Goal: Information Seeking & Learning: Learn about a topic

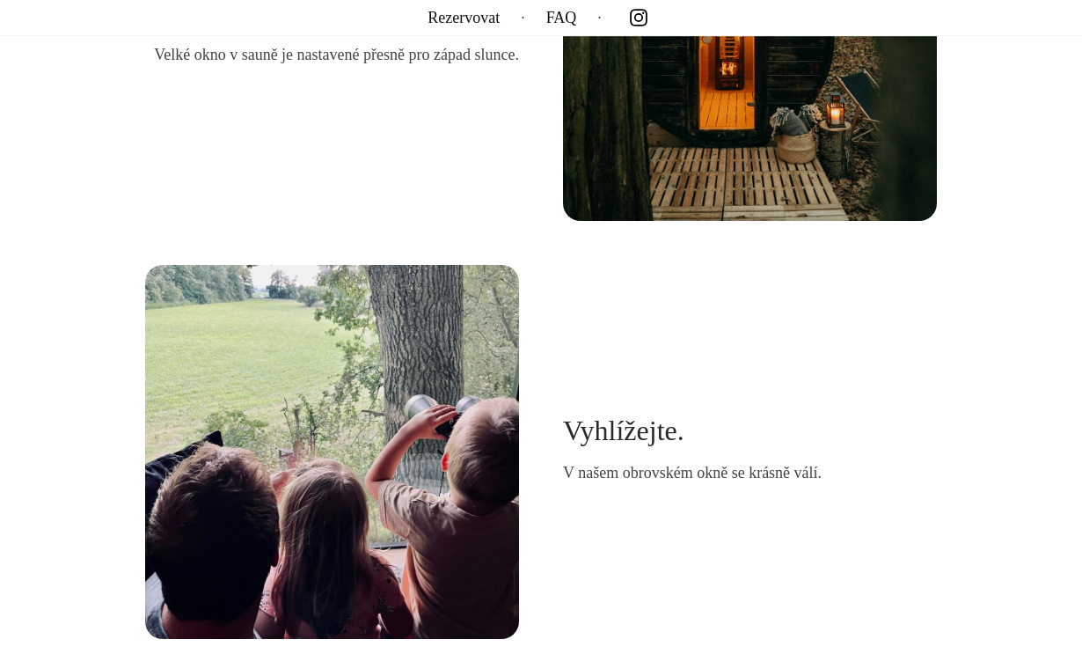
scroll to position [4486, 0]
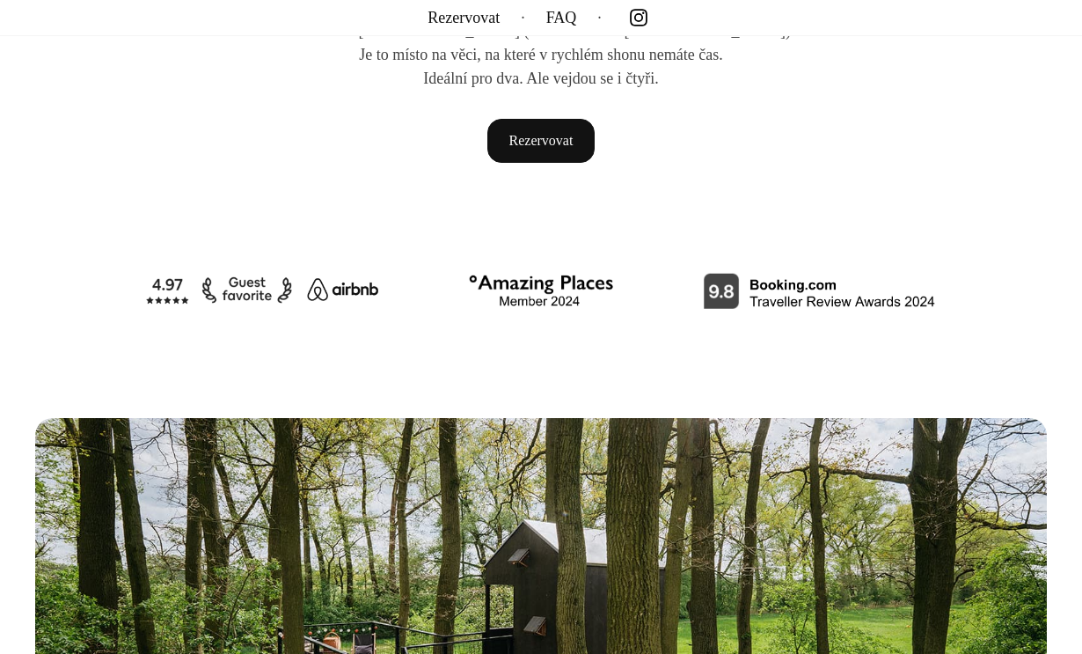
scroll to position [961, 0]
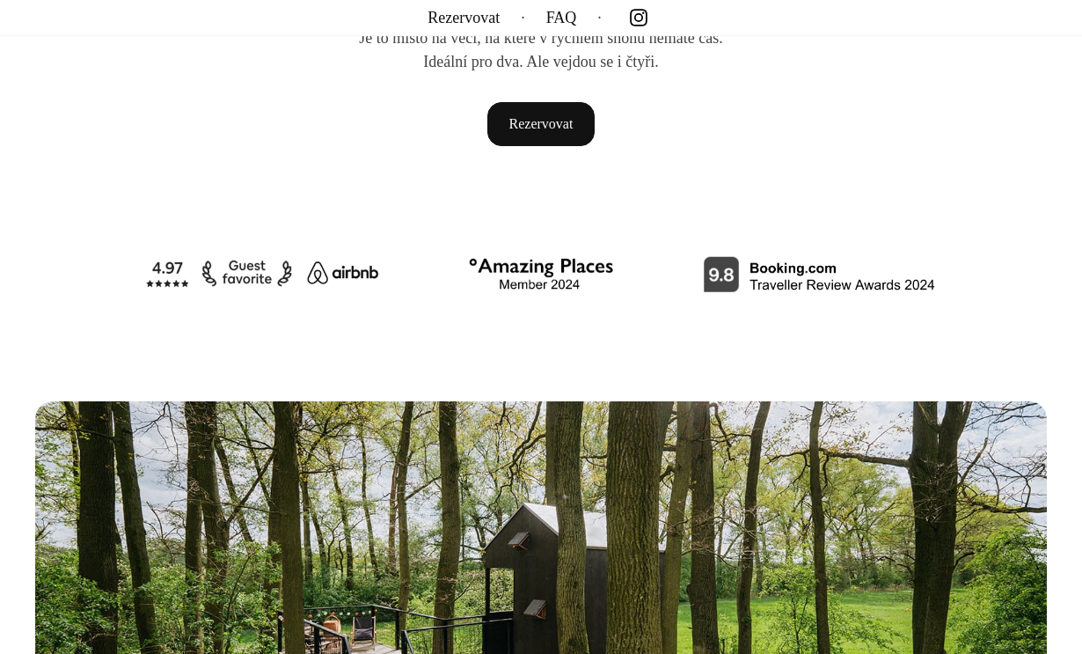
click at [741, 265] on img at bounding box center [819, 273] width 235 height 37
click at [738, 278] on img at bounding box center [819, 273] width 235 height 37
click at [731, 281] on img at bounding box center [819, 273] width 235 height 37
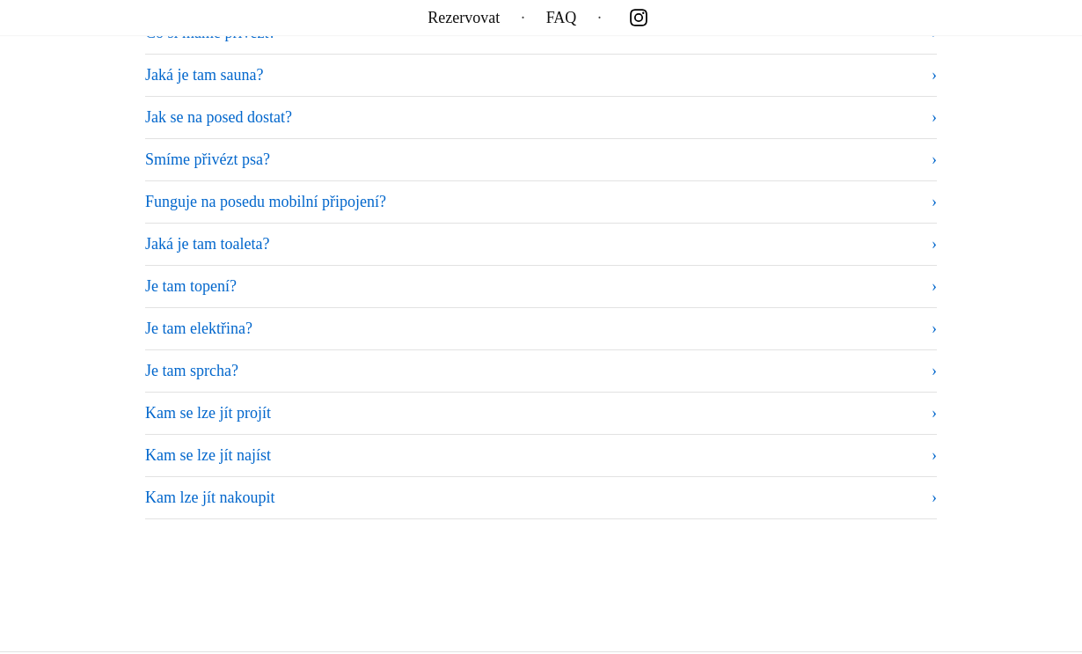
scroll to position [10742, 0]
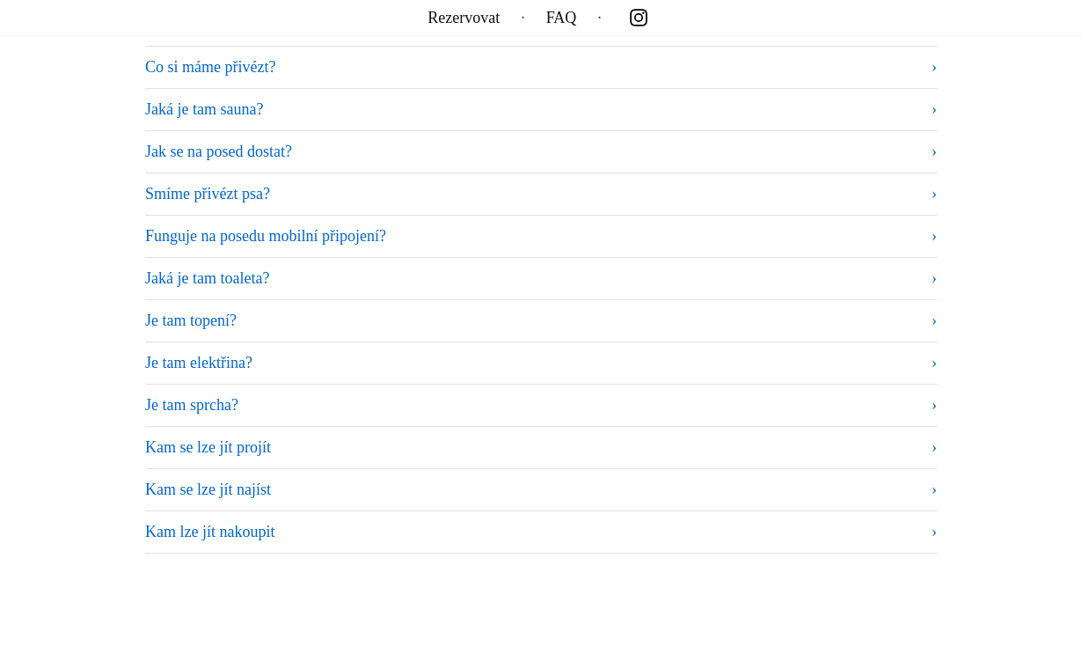
click at [741, 184] on summary "Smíme přivézt psa?" at bounding box center [541, 194] width 792 height 24
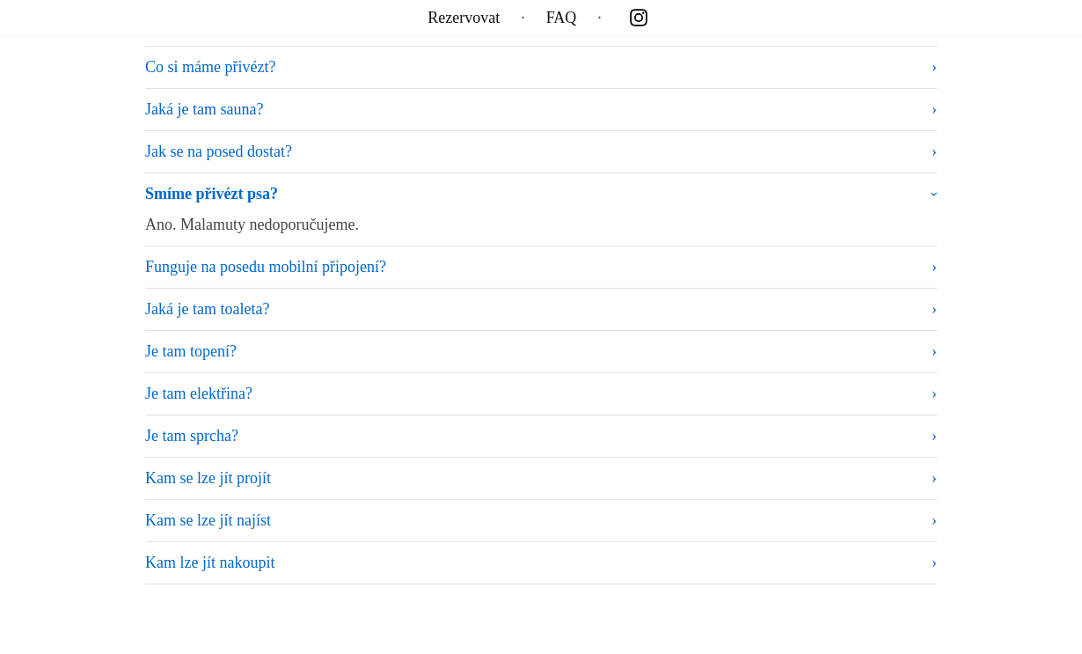
click at [741, 147] on summary "Jak se na posed dostat?" at bounding box center [541, 152] width 792 height 24
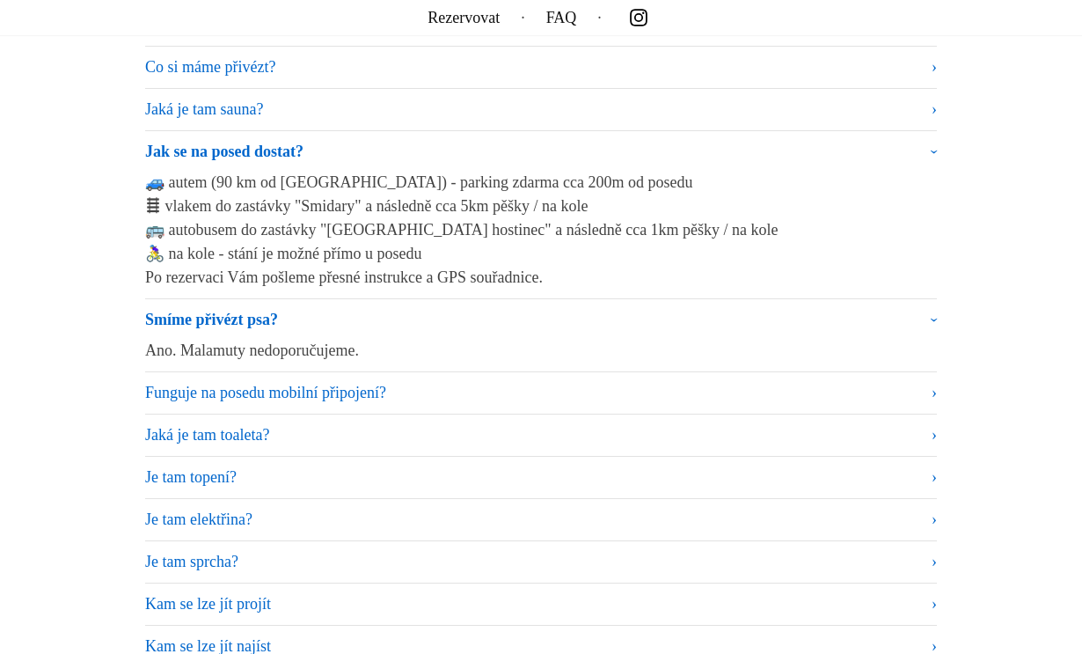
click at [741, 106] on summary "Jaká je tam sauna?" at bounding box center [541, 110] width 792 height 24
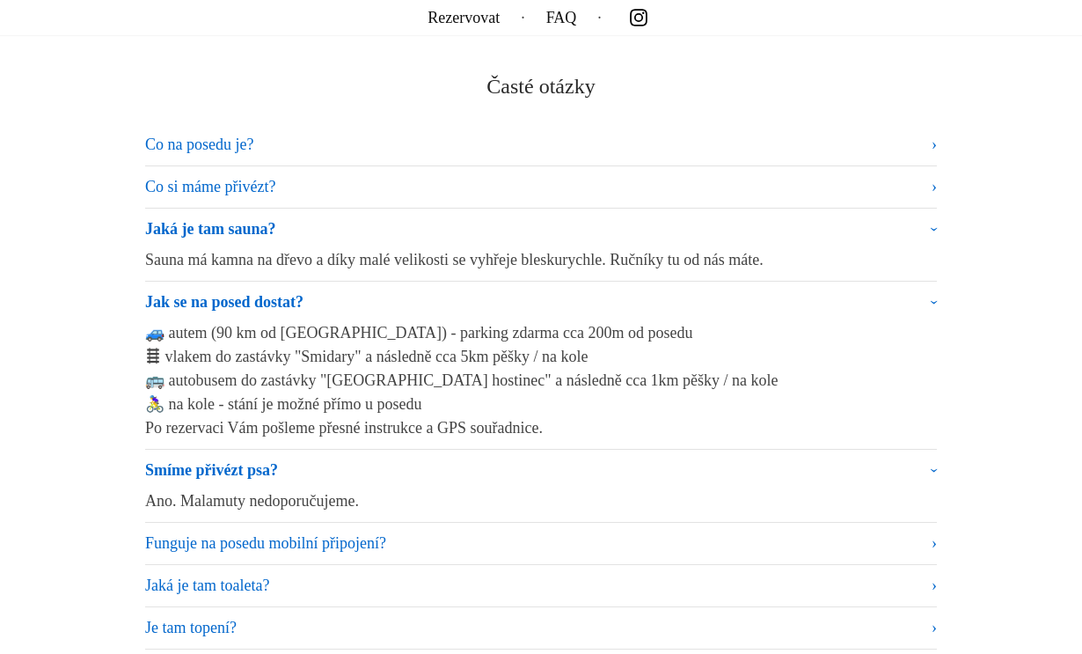
scroll to position [10571, 0]
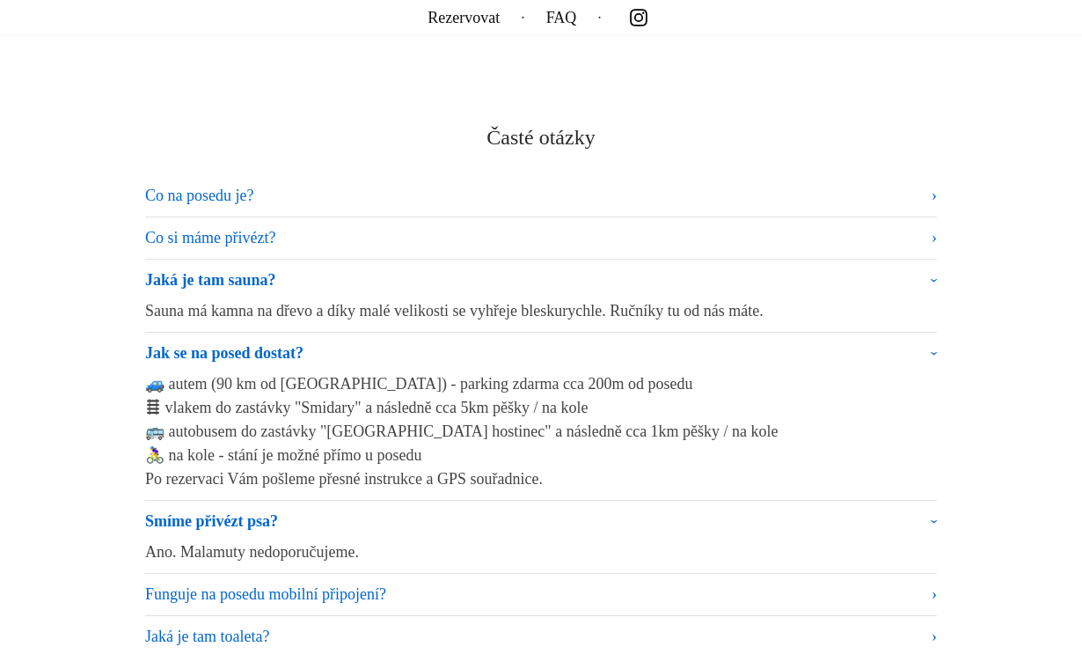
click at [741, 190] on summary "Co na posedu je?" at bounding box center [541, 196] width 792 height 24
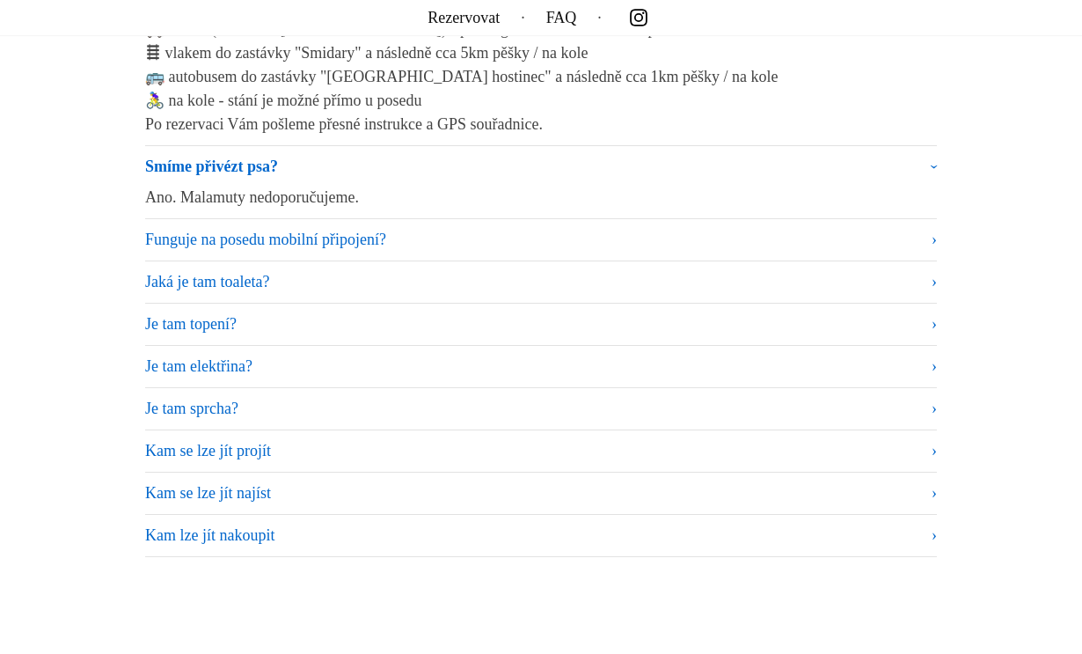
scroll to position [11164, 0]
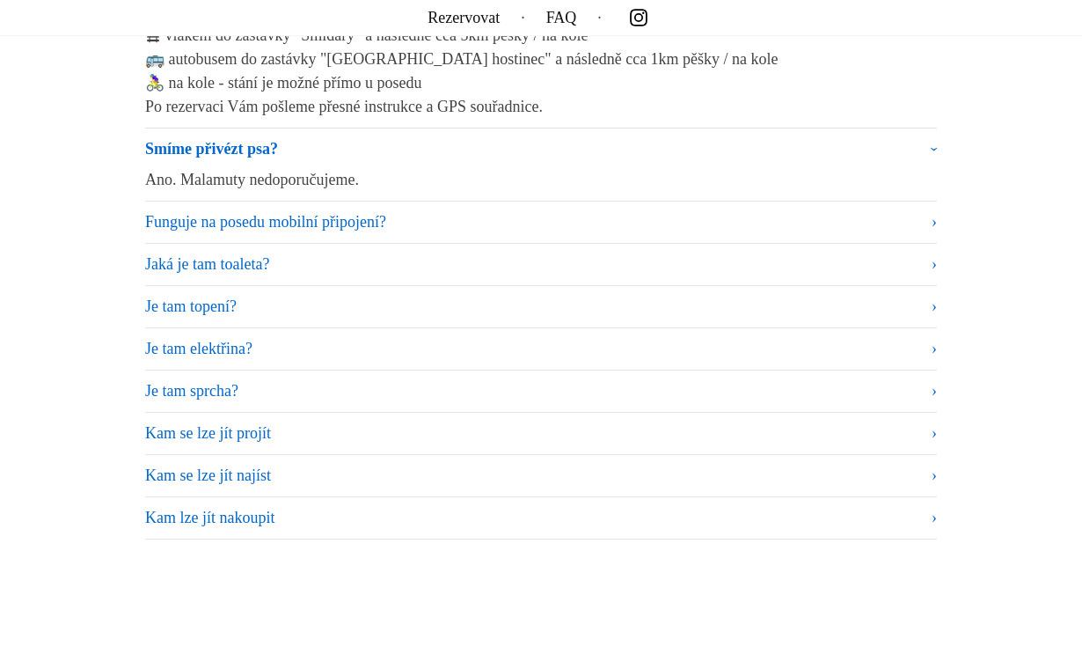
click at [741, 298] on summary "Je tam topení?" at bounding box center [541, 307] width 792 height 24
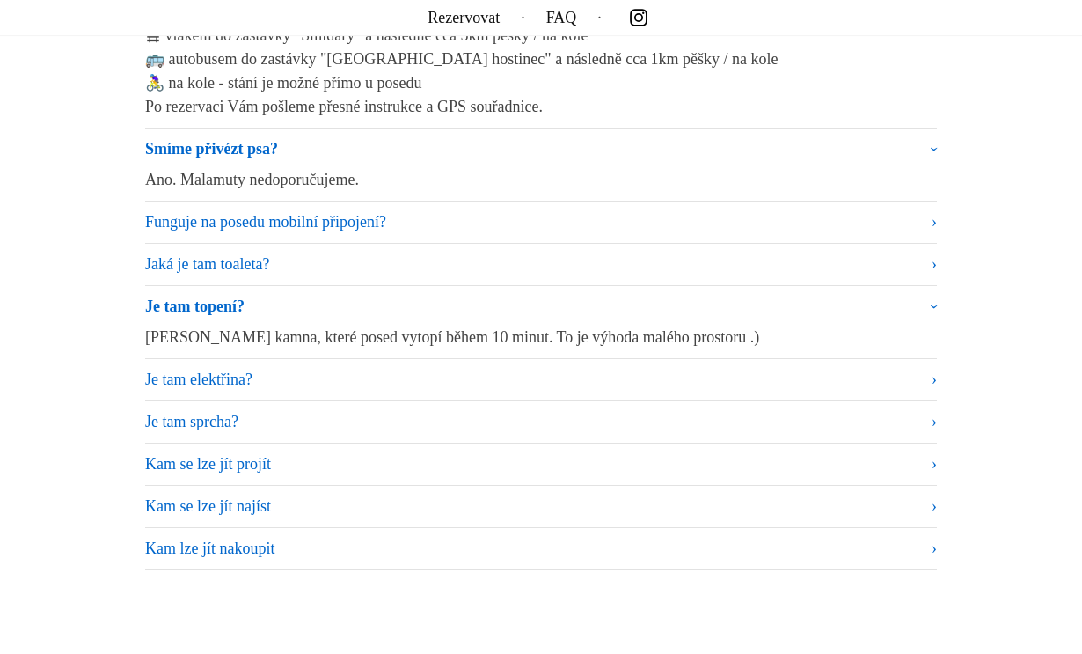
click at [741, 298] on summary "Je tam topení?" at bounding box center [541, 310] width 792 height 31
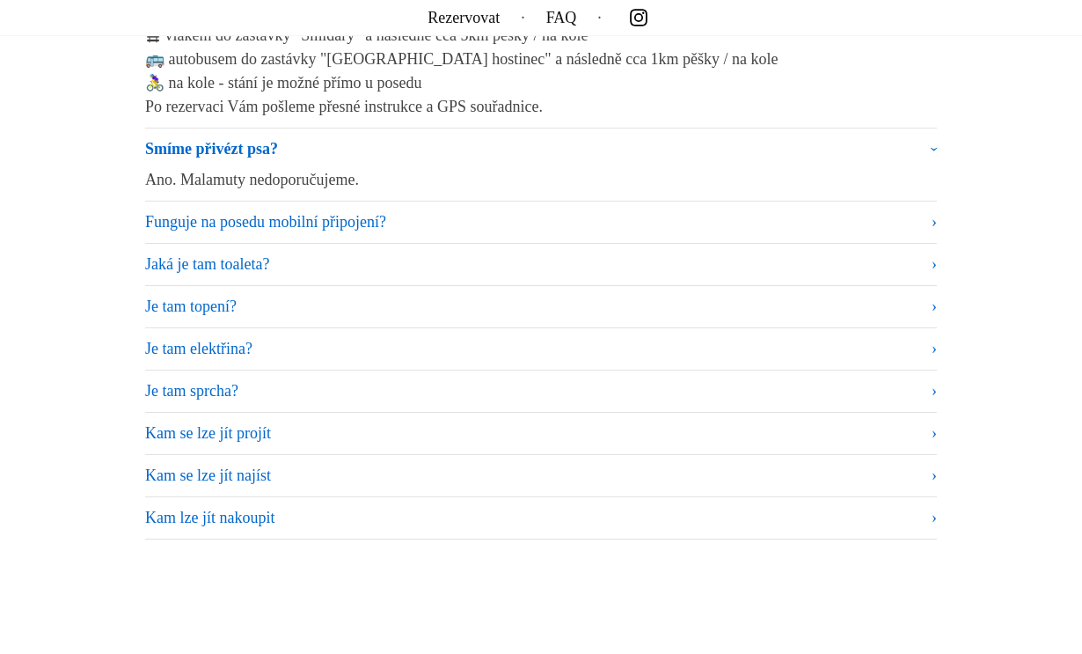
click at [741, 297] on summary "Je tam topení?" at bounding box center [541, 307] width 792 height 24
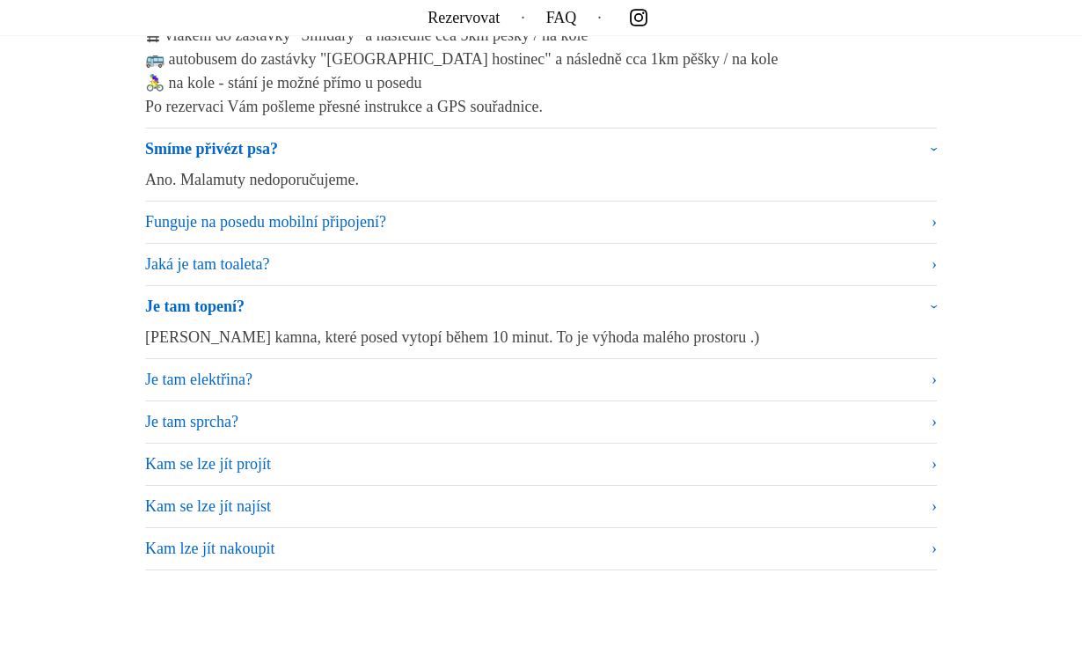
click at [741, 420] on summary "Je tam sprcha?" at bounding box center [541, 422] width 792 height 24
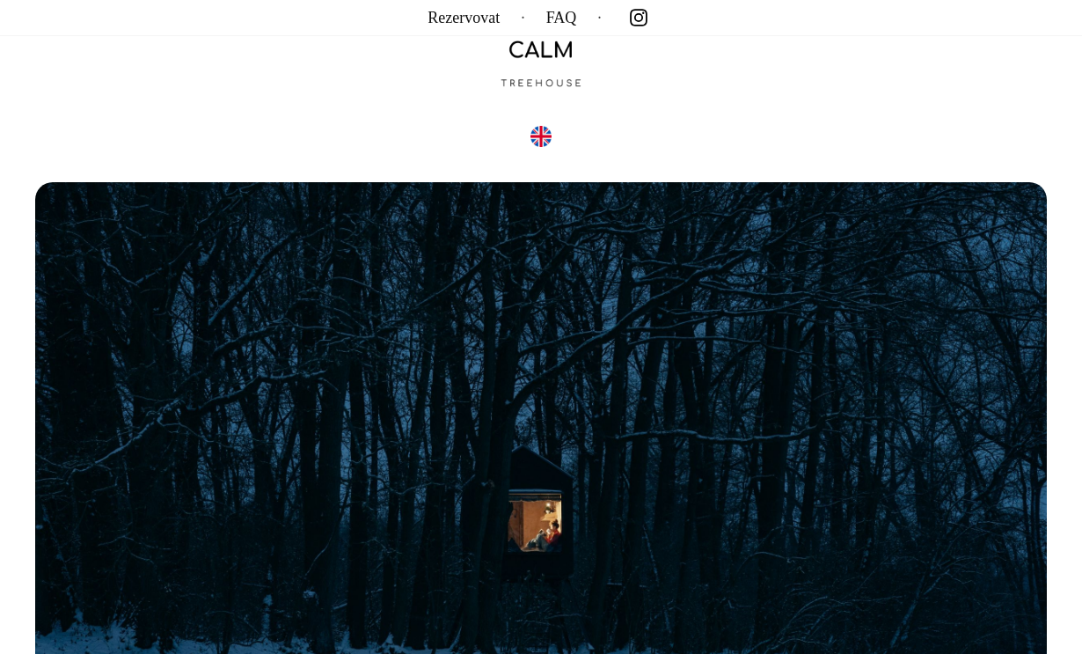
scroll to position [0, 0]
